Goal: Task Accomplishment & Management: Use online tool/utility

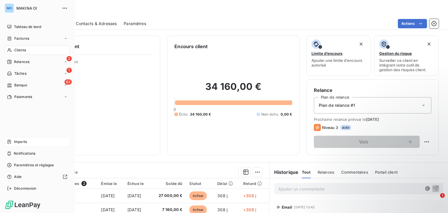
click at [13, 142] on div "Imports" at bounding box center [37, 141] width 65 height 9
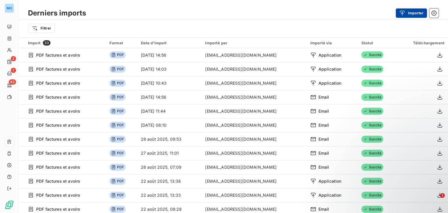
click at [414, 12] on button "Importer" at bounding box center [411, 12] width 31 height 9
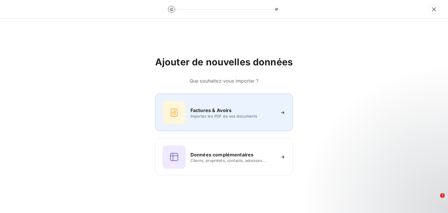
click at [234, 119] on div "Factures & Avoirs Importez les PDF de vos documents" at bounding box center [223, 112] width 123 height 23
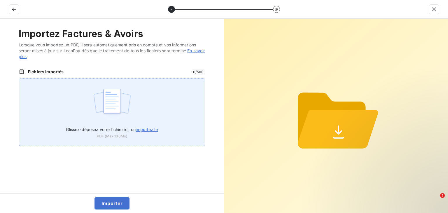
click at [144, 131] on span "importez le" at bounding box center [147, 129] width 22 height 5
click at [19, 78] on input "Glissez-déposez votre fichier ici, ou importez le" at bounding box center [19, 78] width 0 height 0
type input "C:\fakepath\avoir_F8860925.pdf"
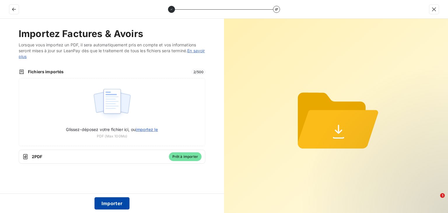
click at [111, 202] on button "Importer" at bounding box center [111, 203] width 35 height 12
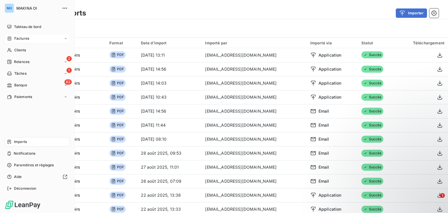
click at [24, 41] on div "Factures" at bounding box center [37, 38] width 65 height 9
click at [29, 53] on div "Factures" at bounding box center [41, 49] width 58 height 9
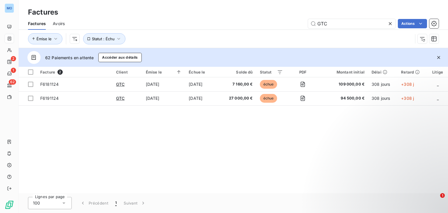
click at [389, 24] on icon at bounding box center [390, 23] width 3 height 3
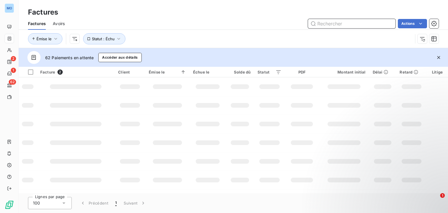
click at [367, 22] on input "text" at bounding box center [351, 23] width 87 height 9
paste input "Eurl Bâtiment Conception Coordination Régler TVA Intra"
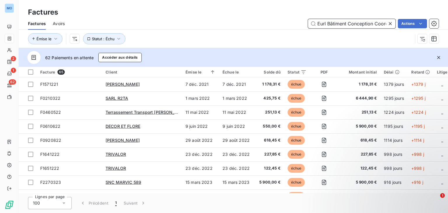
scroll to position [0, 55]
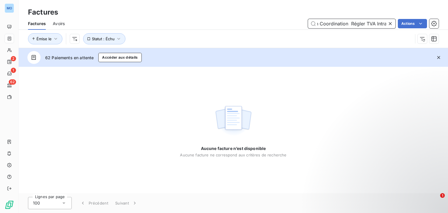
drag, startPoint x: 349, startPoint y: 23, endPoint x: 393, endPoint y: 23, distance: 44.3
click at [393, 23] on div "Eurl Bâtiment Conception Coordination Régler TVA Intra" at bounding box center [351, 23] width 87 height 9
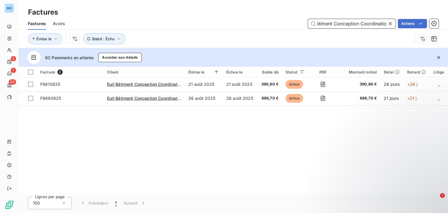
scroll to position [0, 16]
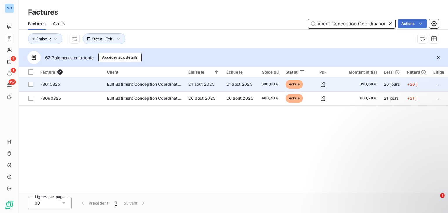
type input "Eurl Bâtiment Conception Coordination"
click at [213, 82] on td "21 août 2025" at bounding box center [204, 84] width 38 height 14
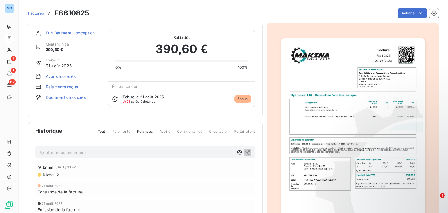
click at [62, 75] on link "Avoirs associés" at bounding box center [61, 76] width 30 height 6
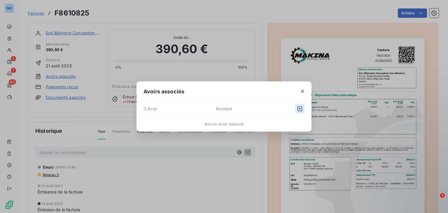
click at [302, 108] on icon "button" at bounding box center [299, 108] width 5 height 5
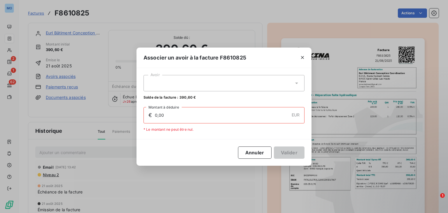
click at [297, 82] on icon at bounding box center [297, 83] width 6 height 6
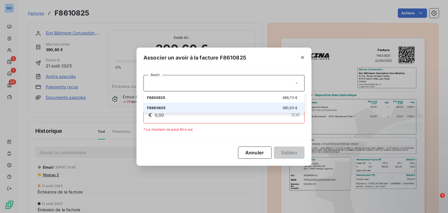
click at [280, 110] on li "F8860925 390,60 €" at bounding box center [223, 108] width 161 height 10
type input "390,60"
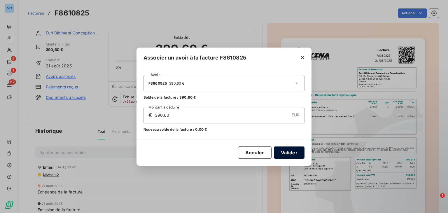
click at [285, 154] on button "Valider" at bounding box center [289, 152] width 31 height 12
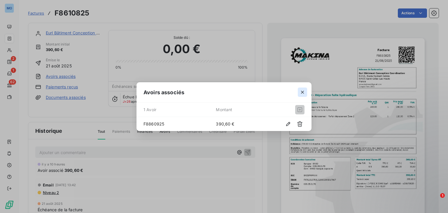
click at [302, 91] on icon "button" at bounding box center [302, 92] width 6 height 6
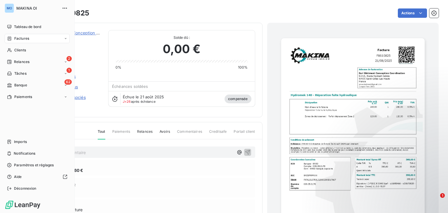
click at [31, 35] on div "Factures" at bounding box center [37, 38] width 65 height 9
click at [35, 48] on div "Factures" at bounding box center [41, 49] width 58 height 9
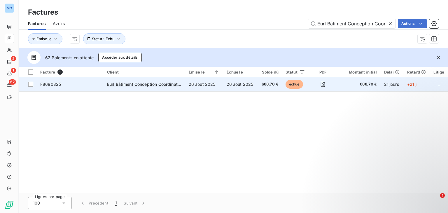
click at [206, 79] on td "26 août 2025" at bounding box center [204, 84] width 38 height 14
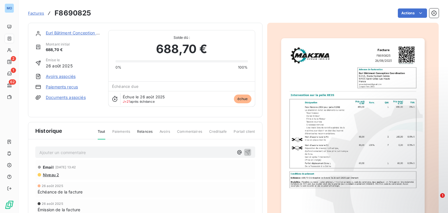
click at [68, 75] on link "Avoirs associés" at bounding box center [61, 76] width 30 height 6
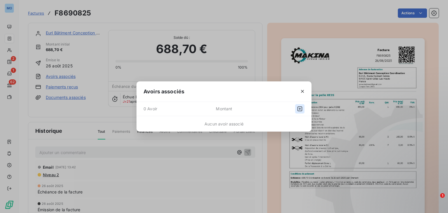
click at [299, 108] on icon "button" at bounding box center [300, 109] width 6 height 6
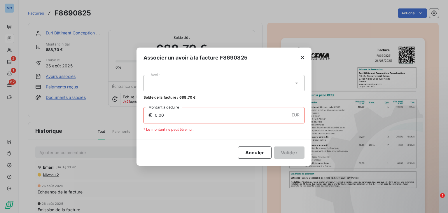
click at [263, 82] on div at bounding box center [223, 83] width 161 height 16
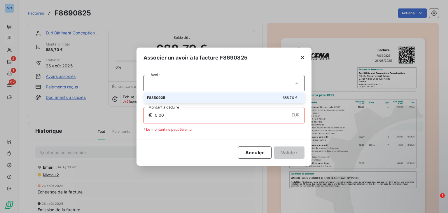
click at [248, 98] on div "F8850925 688,70 €" at bounding box center [224, 98] width 154 height 6
type input "688,70"
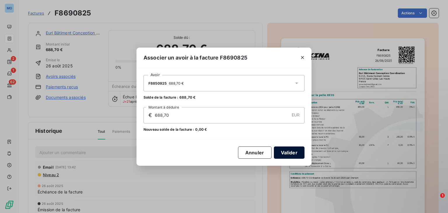
click at [281, 150] on button "Valider" at bounding box center [289, 152] width 31 height 12
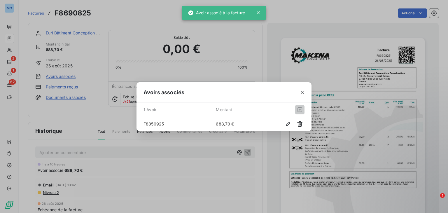
click at [269, 62] on div "Avoirs associés 1 Avoir Montant F8850925 688,70 €" at bounding box center [224, 106] width 448 height 213
